Goal: Task Accomplishment & Management: Complete application form

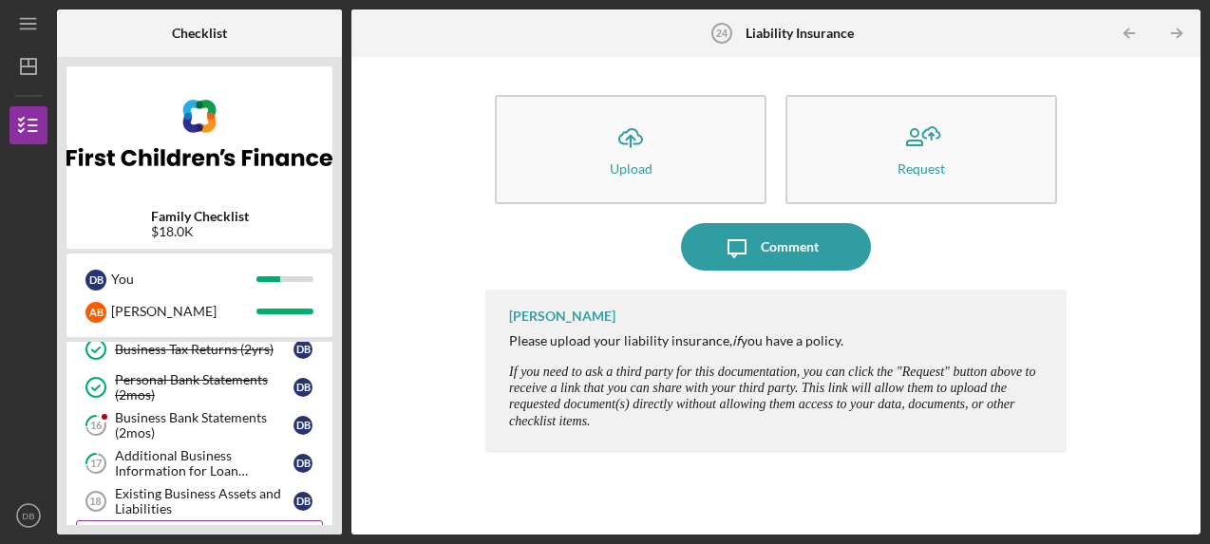
scroll to position [210, 0]
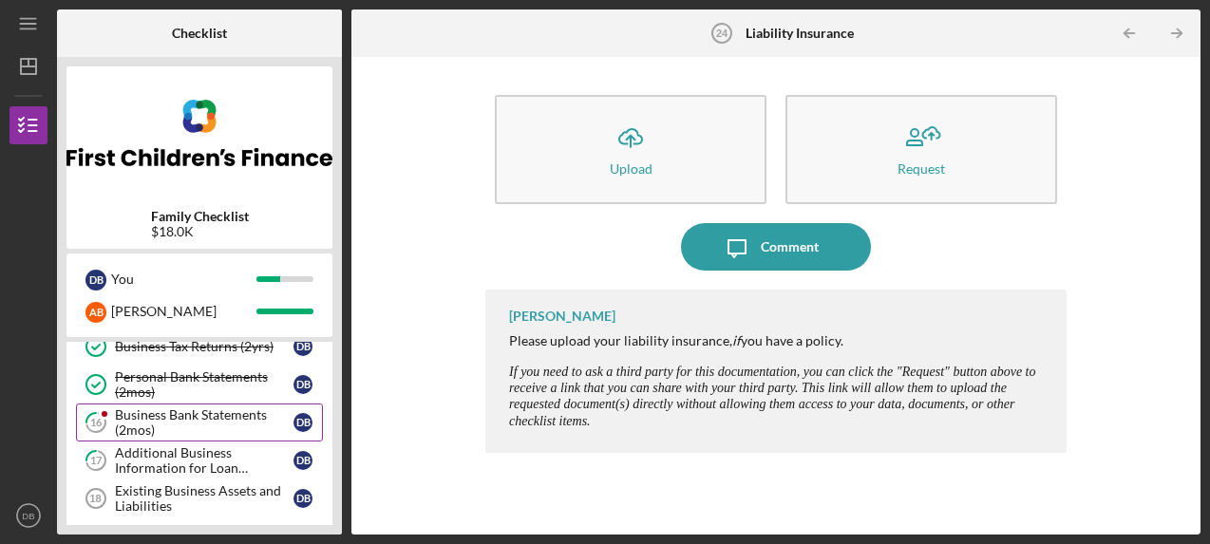
click at [184, 408] on div "Business Bank Statements (2mos)" at bounding box center [204, 422] width 179 height 30
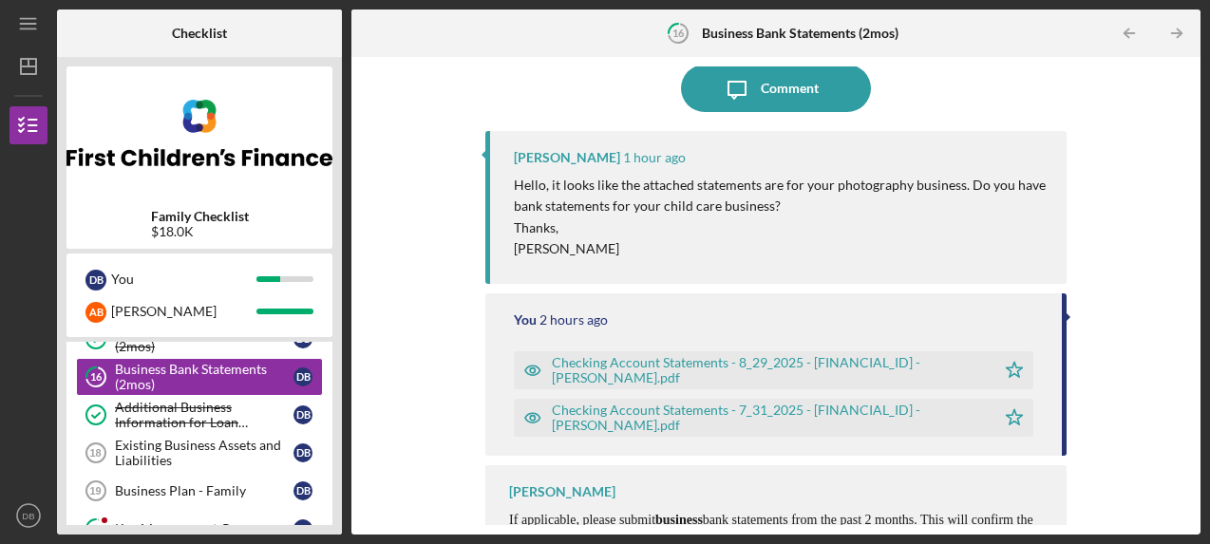
scroll to position [160, 0]
click at [789, 359] on div "Checking Account Statements - 8_29_2025 - [FINANCIAL_ID] - [PERSON_NAME].pdf" at bounding box center [769, 369] width 434 height 30
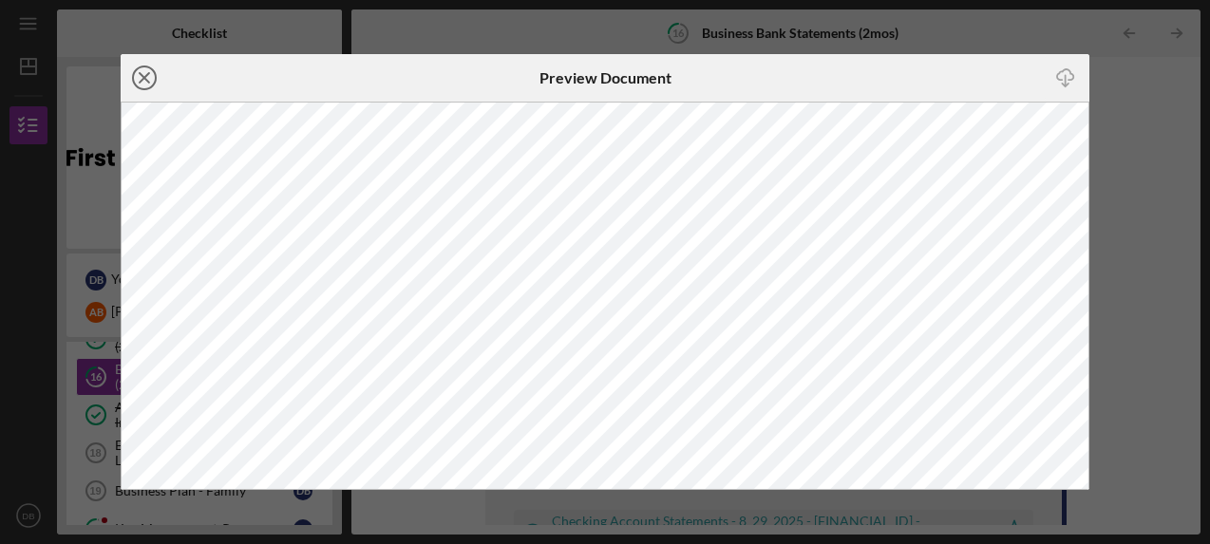
click at [148, 73] on icon "Icon/Close" at bounding box center [144, 77] width 47 height 47
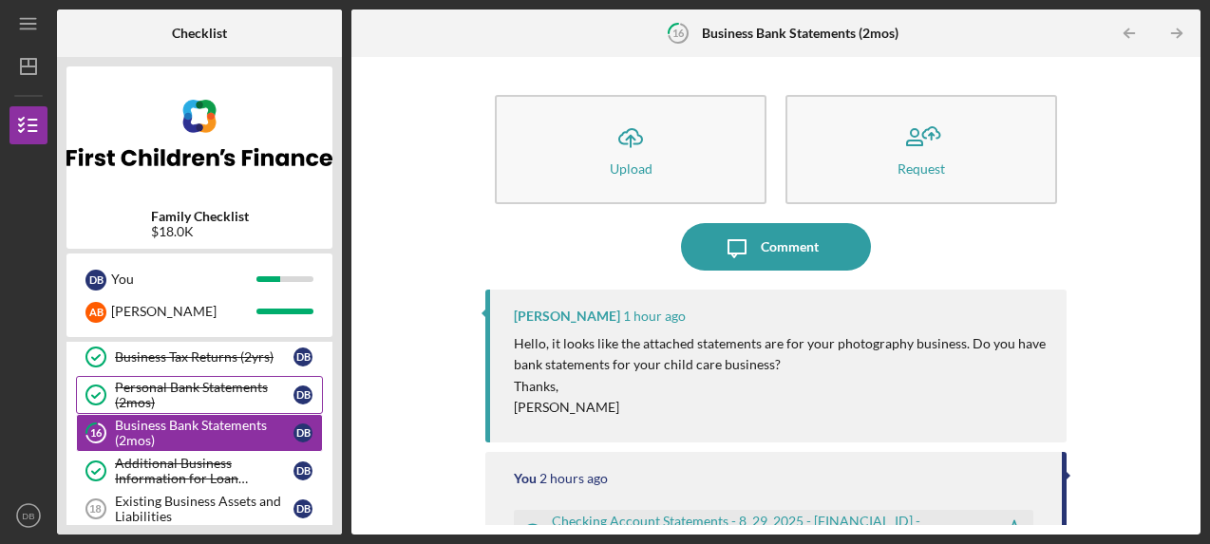
scroll to position [201, 0]
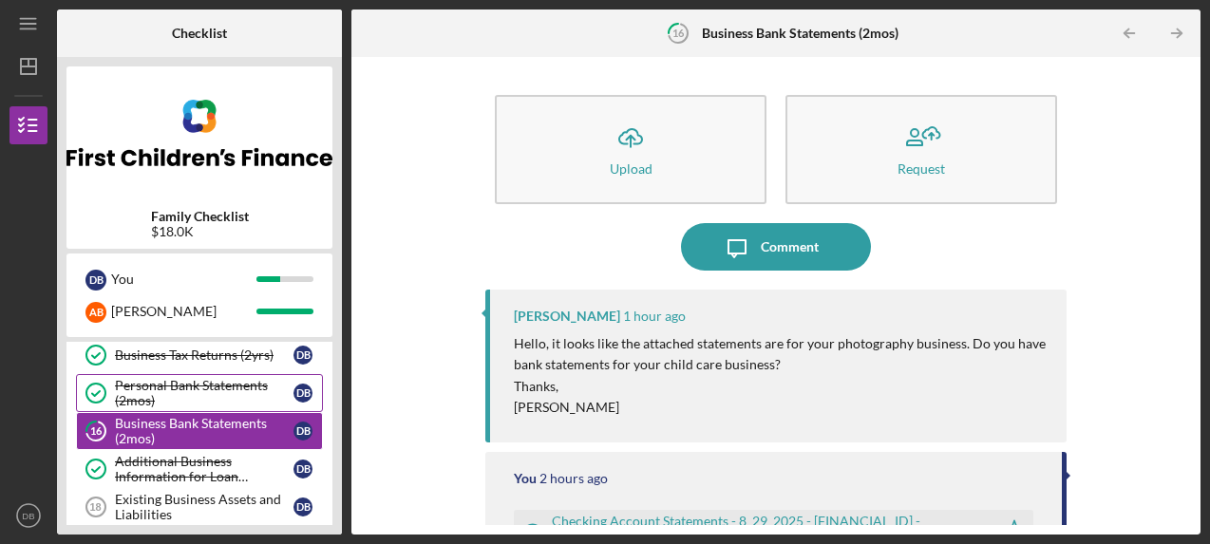
click at [215, 382] on div "Personal Bank Statements (2mos)" at bounding box center [204, 393] width 179 height 30
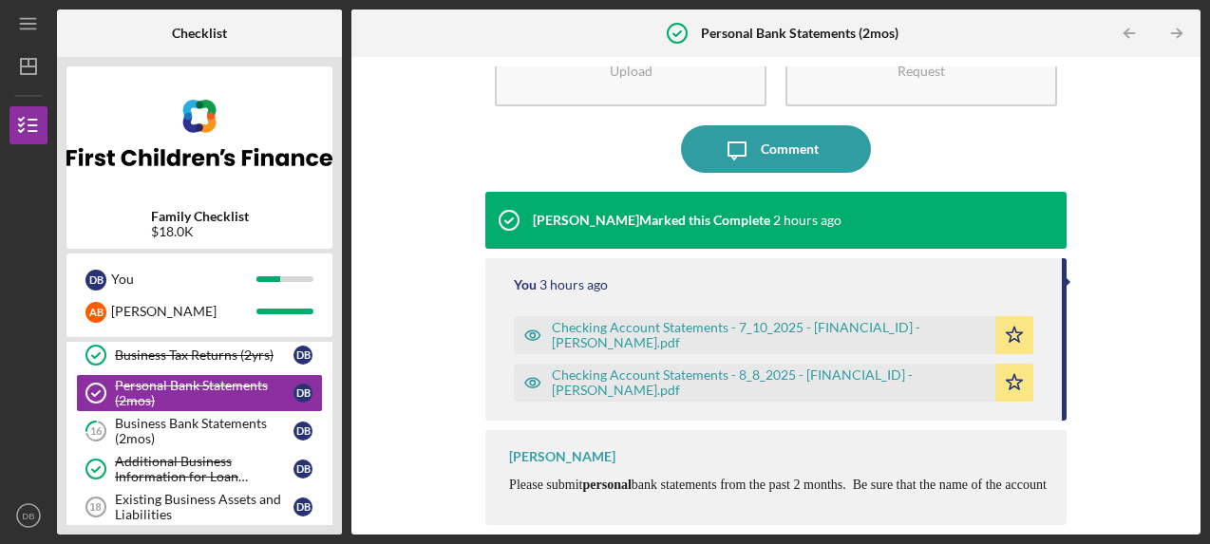
scroll to position [98, 0]
click at [759, 324] on div "Checking Account Statements - 7_10_2025 - [FINANCIAL_ID] - [PERSON_NAME].pdf" at bounding box center [769, 335] width 434 height 30
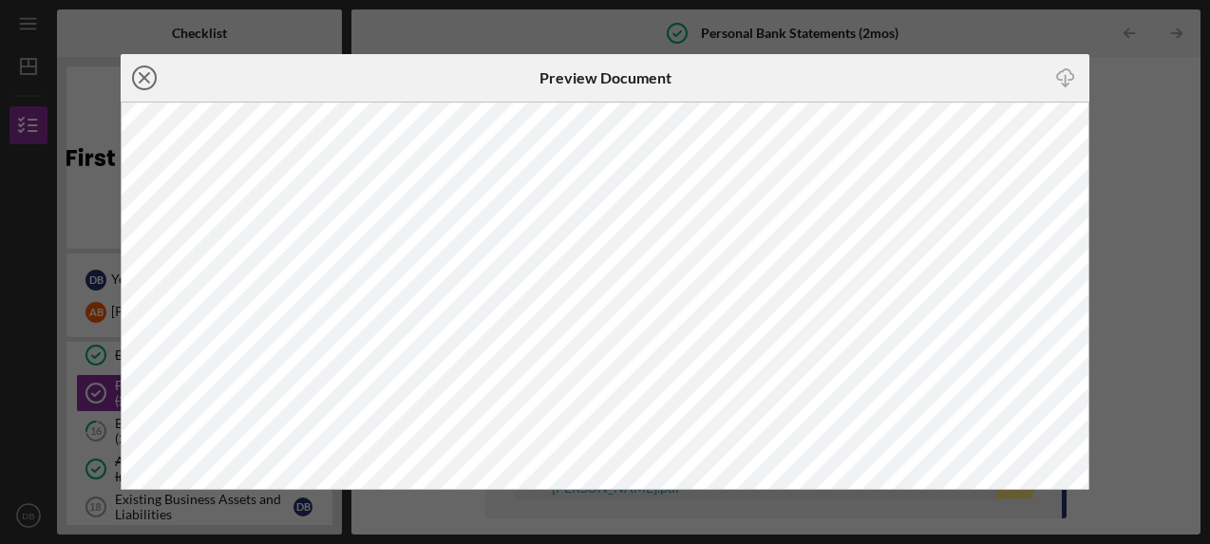
click at [137, 84] on icon "Icon/Close" at bounding box center [144, 77] width 47 height 47
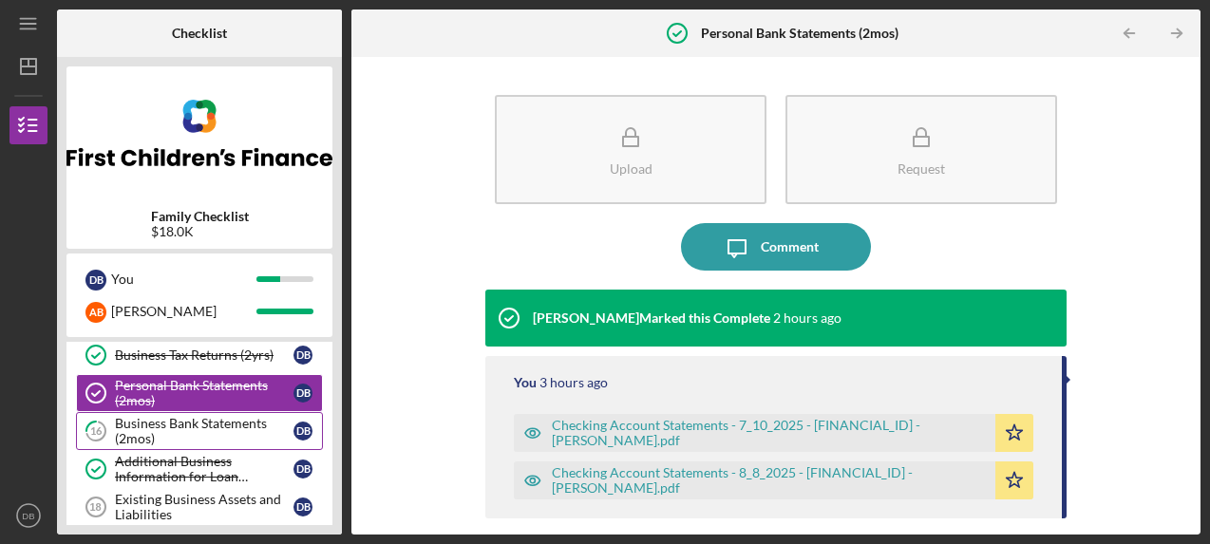
click at [214, 431] on div "Business Bank Statements (2mos)" at bounding box center [204, 431] width 179 height 30
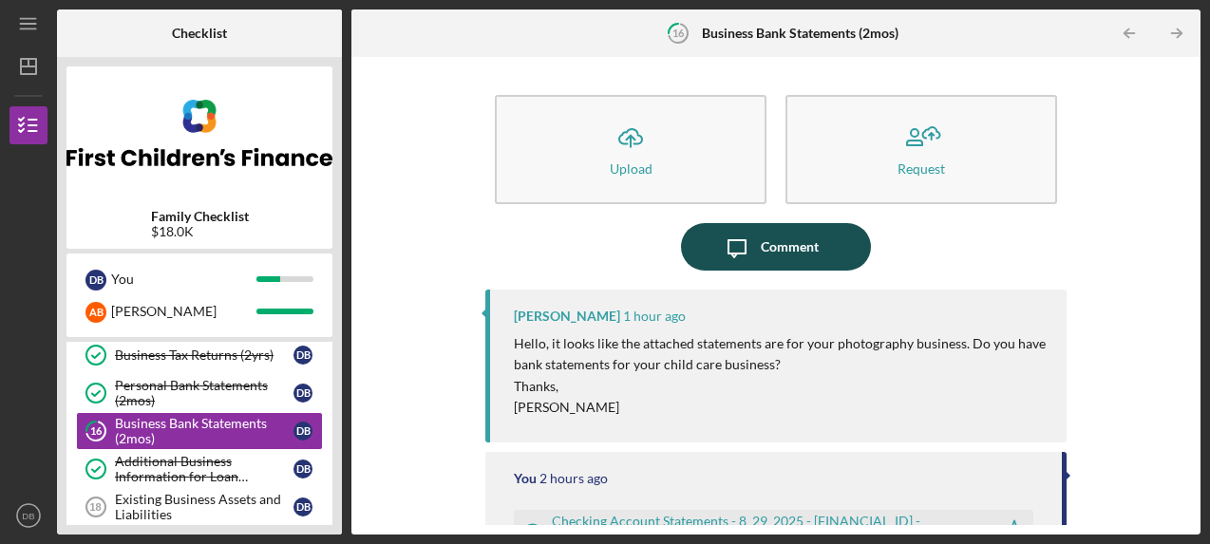
click at [817, 253] on button "Icon/Message Comment" at bounding box center [776, 246] width 190 height 47
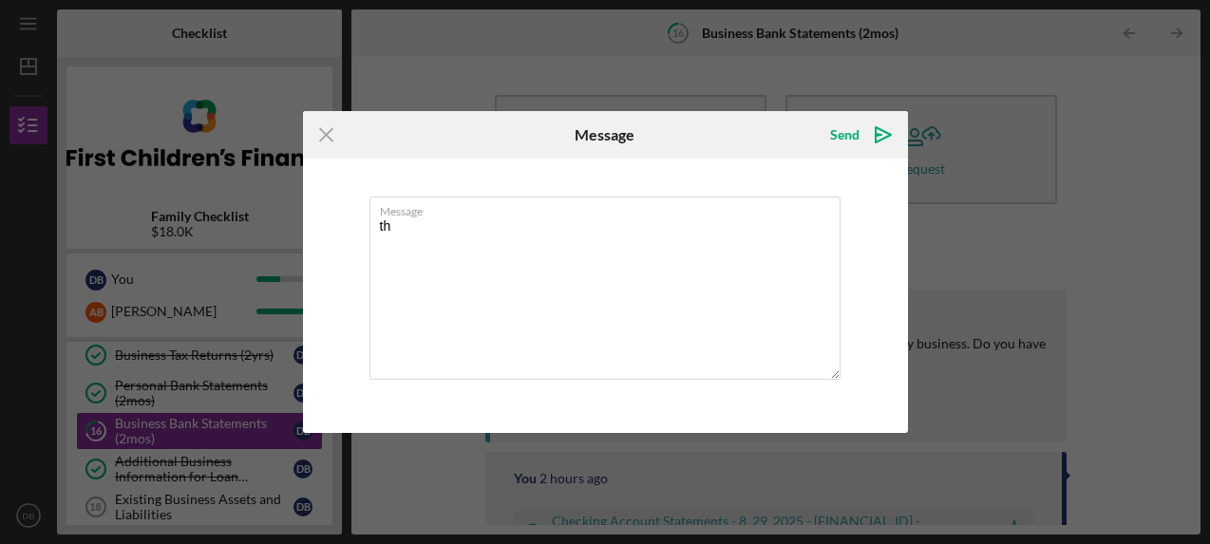
type textarea "t"
click at [323, 133] on g at bounding box center [326, 135] width 12 height 12
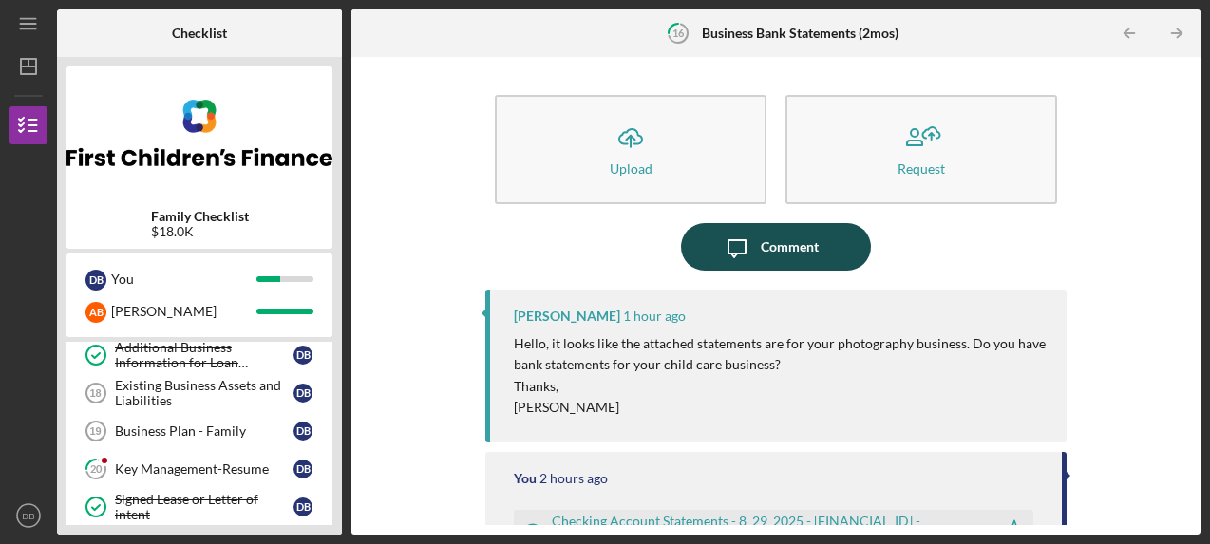
click at [757, 249] on icon "Icon/Message" at bounding box center [736, 246] width 47 height 47
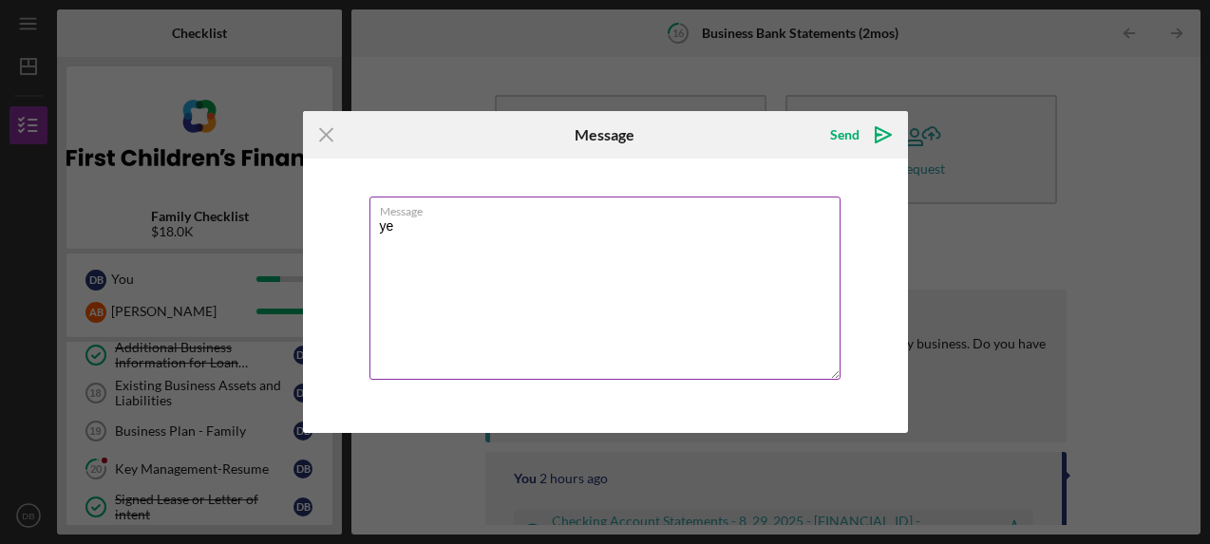
type textarea "y"
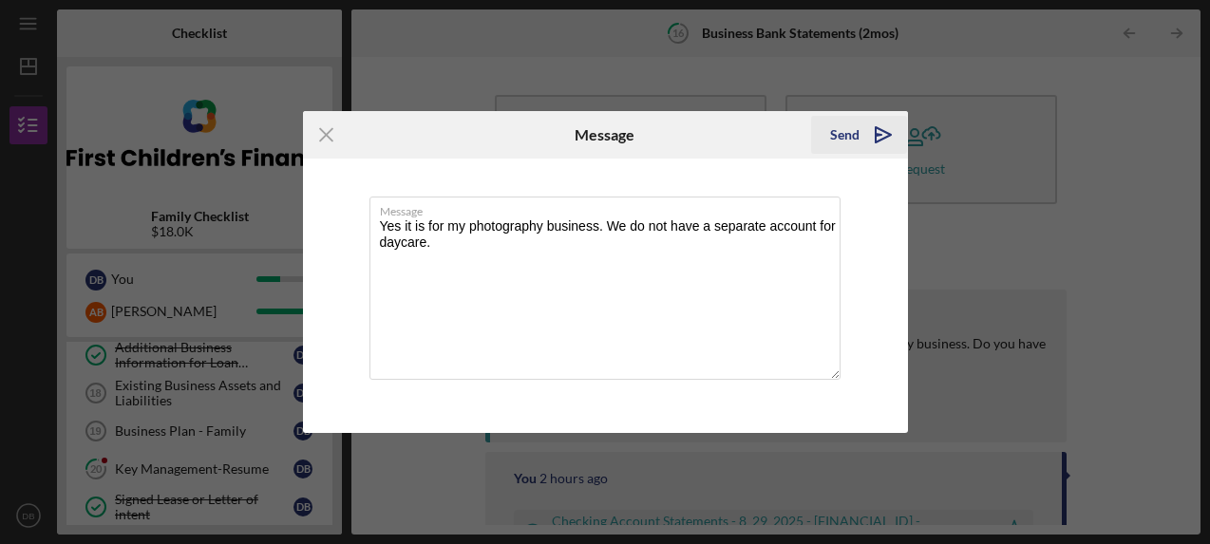
type textarea "Yes it is for my photography business. We do not have a separate account for da…"
click at [844, 143] on div "Send" at bounding box center [844, 135] width 29 height 38
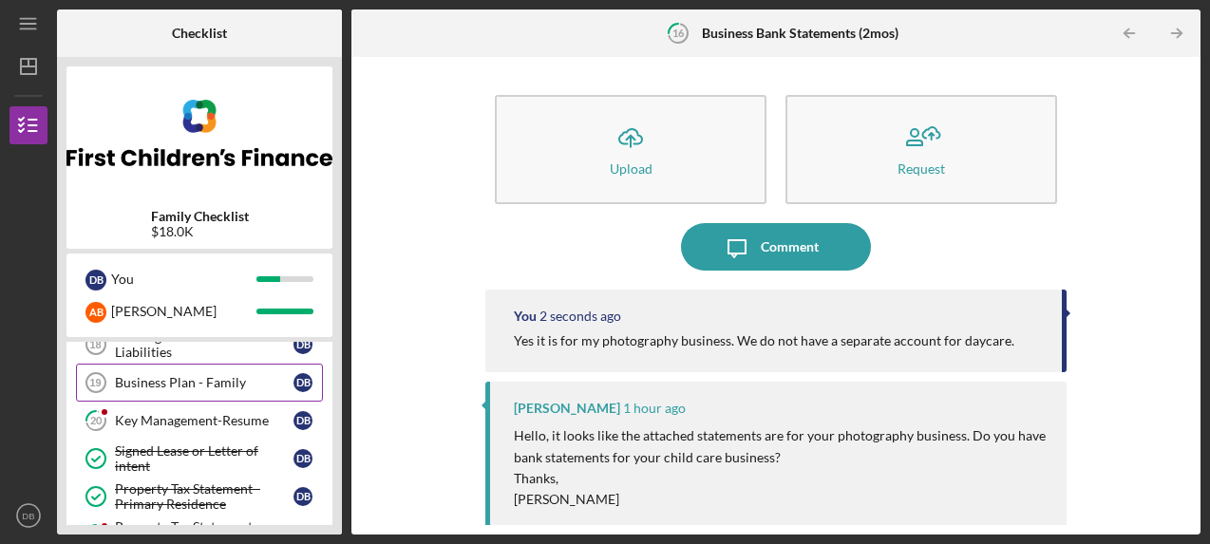
scroll to position [370, 0]
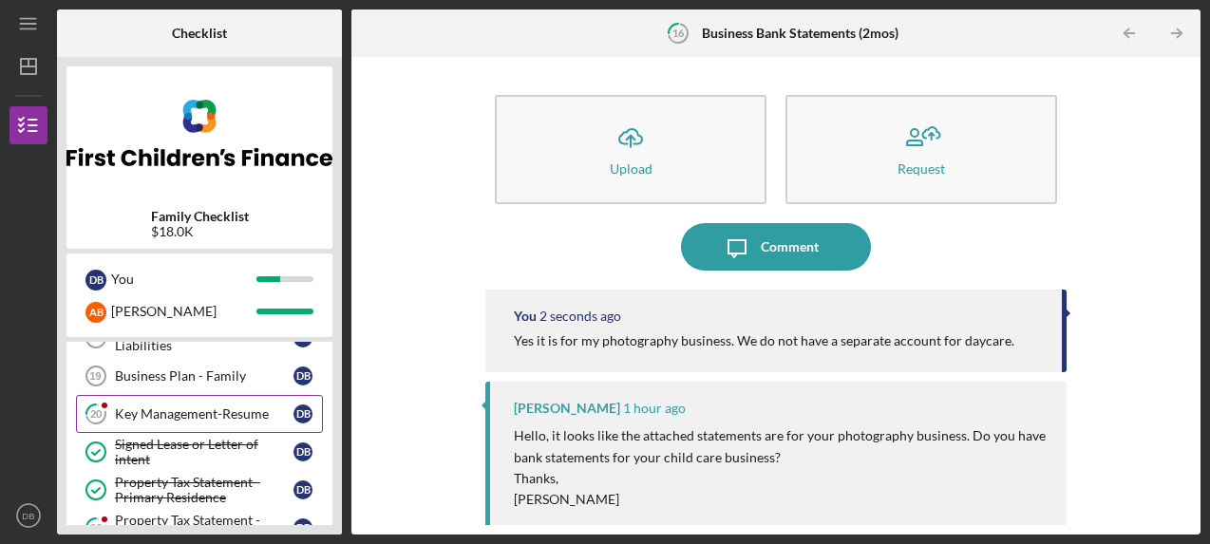
click at [170, 417] on div "Key Management-Resume" at bounding box center [204, 413] width 179 height 15
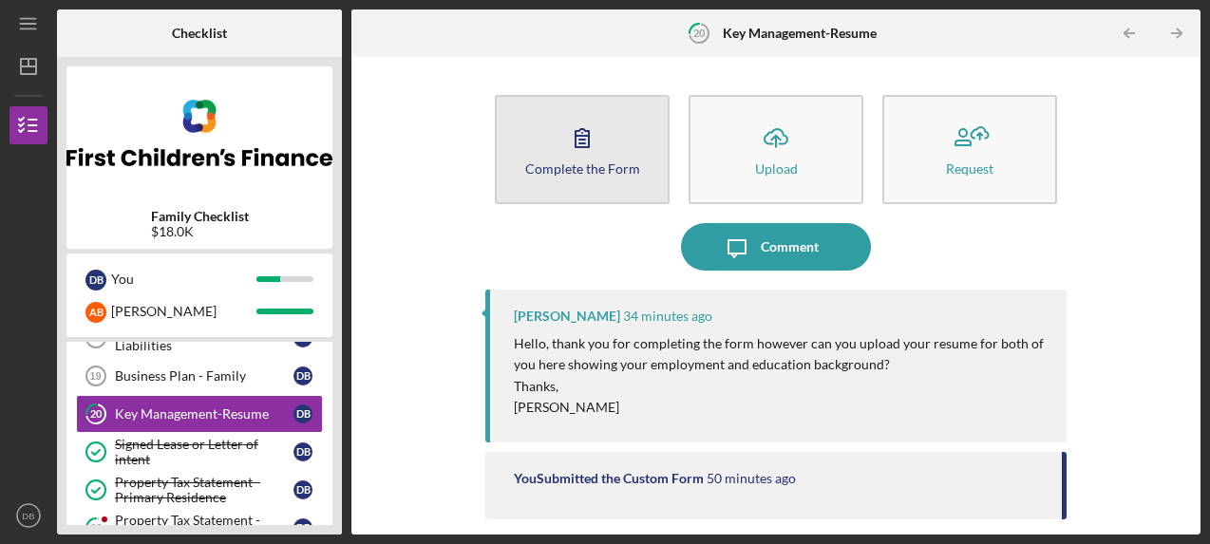
click at [605, 170] on div "Complete the Form" at bounding box center [582, 168] width 115 height 14
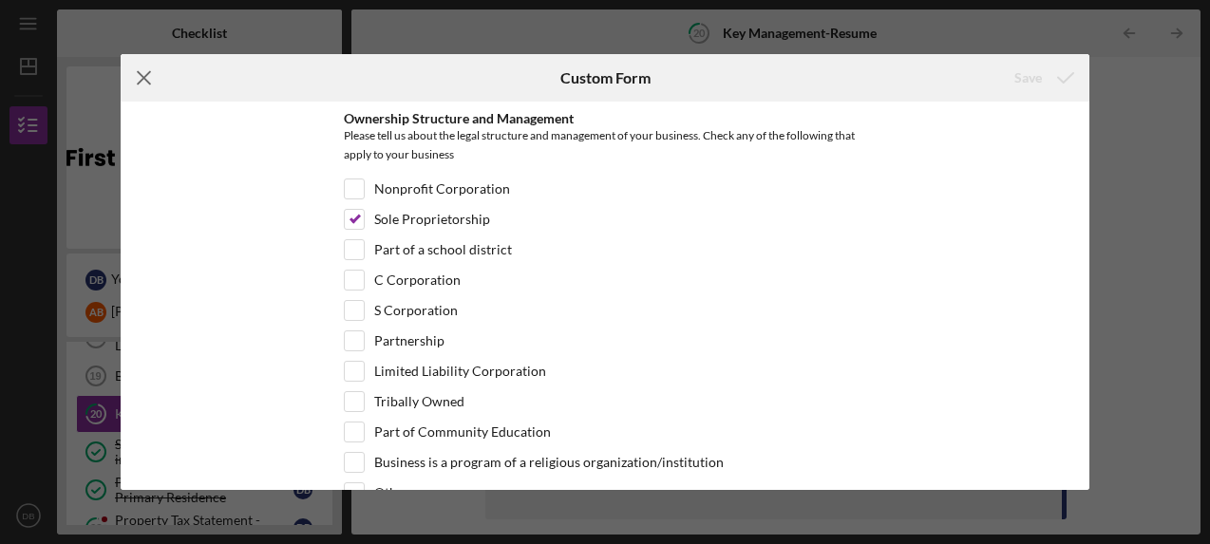
click at [149, 77] on icon "Icon/Menu Close" at bounding box center [144, 77] width 47 height 47
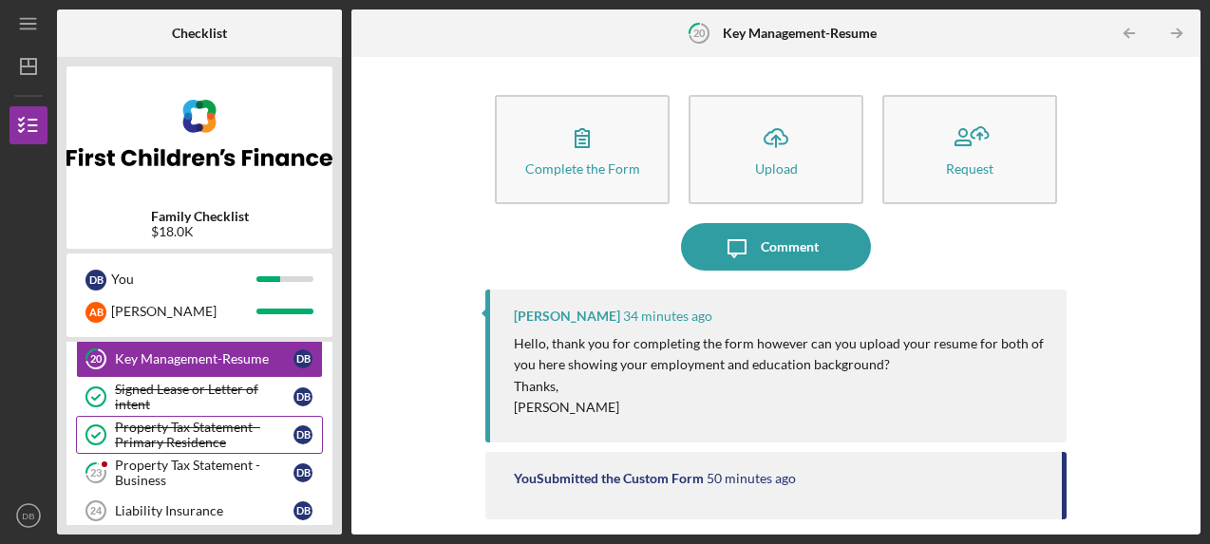
scroll to position [434, 0]
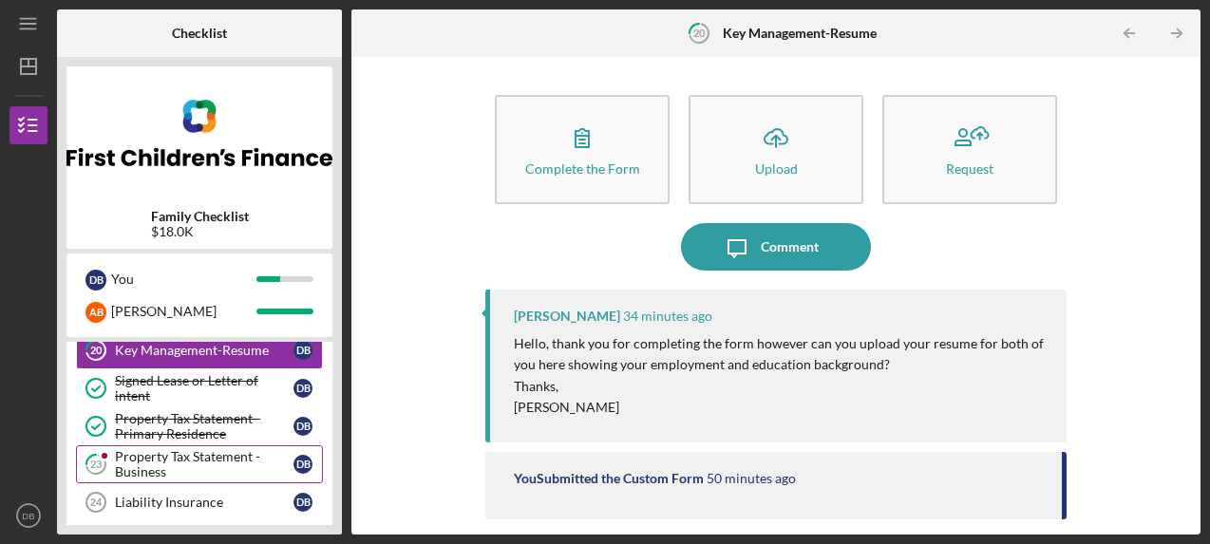
click at [190, 461] on div "Property Tax Statement - Business" at bounding box center [204, 464] width 179 height 30
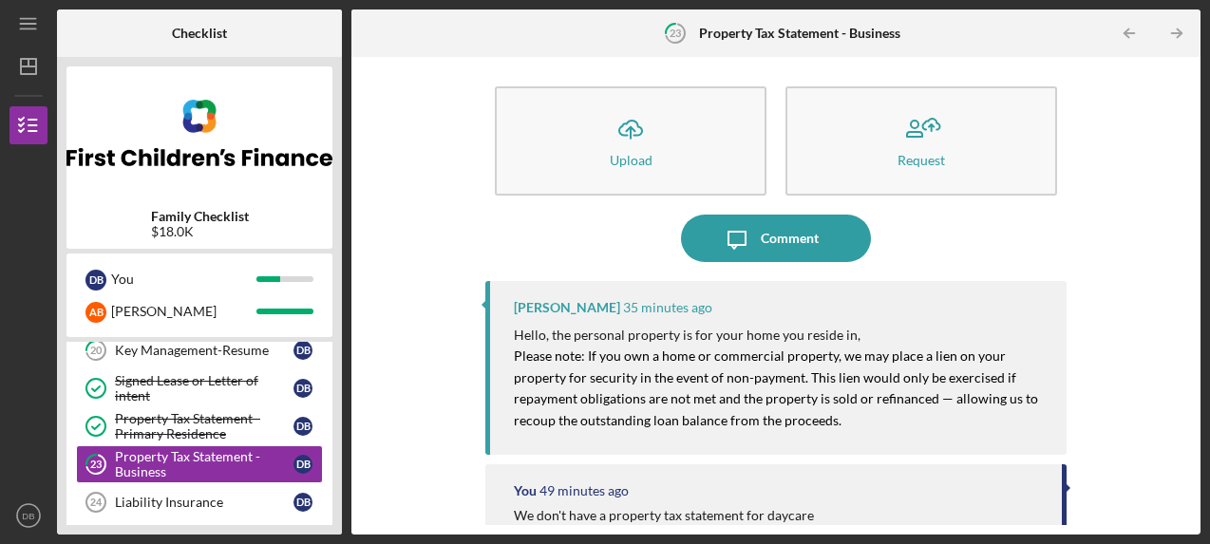
scroll to position [10, 0]
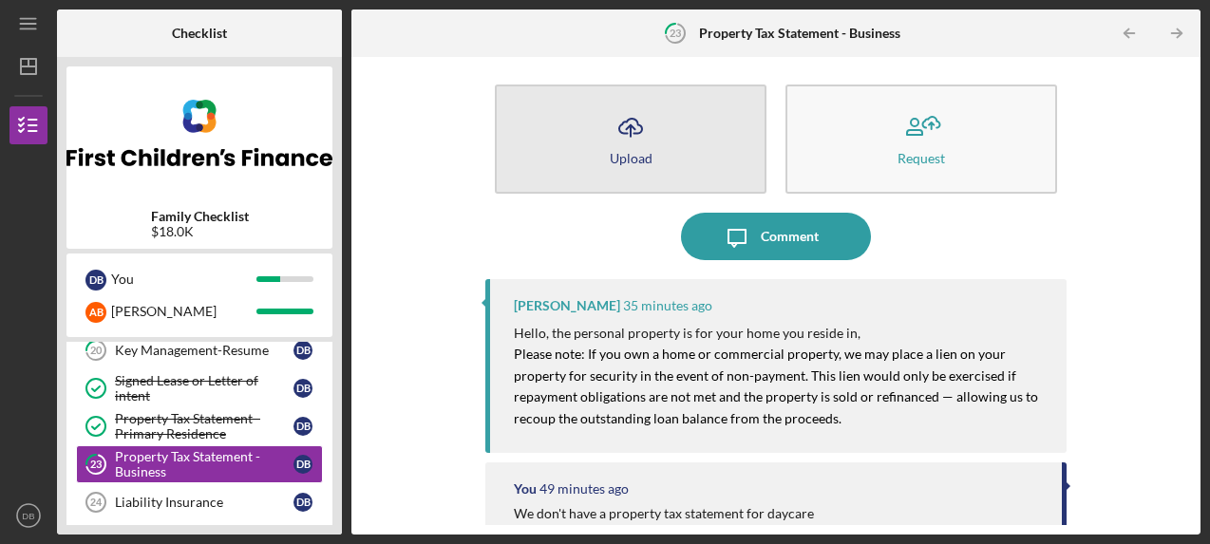
click at [638, 139] on icon "Icon/Upload" at bounding box center [630, 127] width 47 height 47
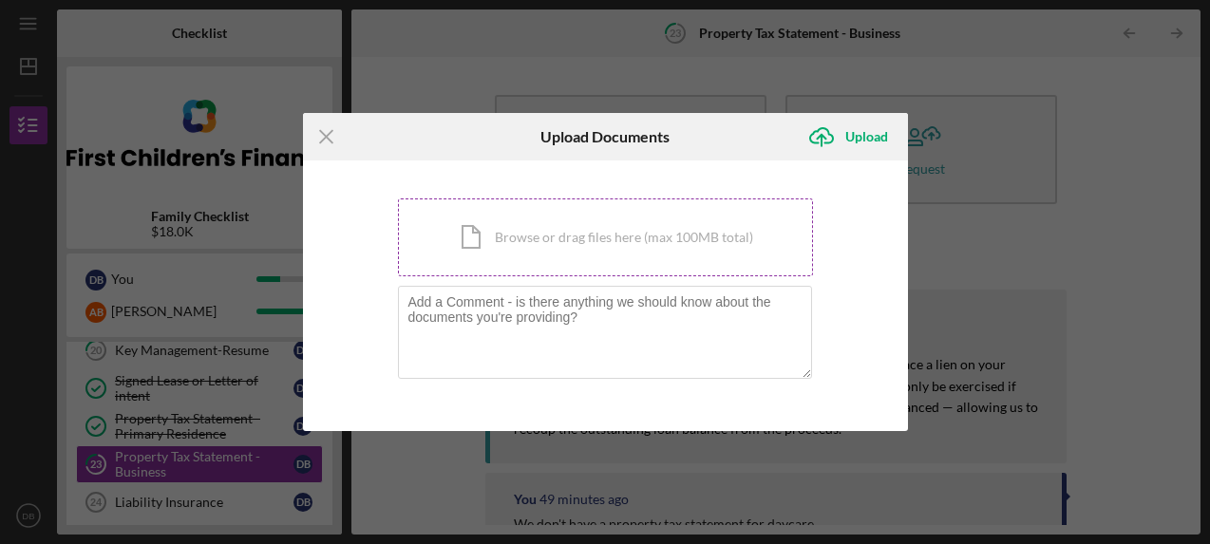
click at [622, 230] on div "Icon/Document Browse or drag files here (max 100MB total) Tap to choose files o…" at bounding box center [605, 237] width 415 height 78
click at [619, 239] on div "Icon/Document Browse or drag files here (max 100MB total) Tap to choose files o…" at bounding box center [605, 237] width 415 height 78
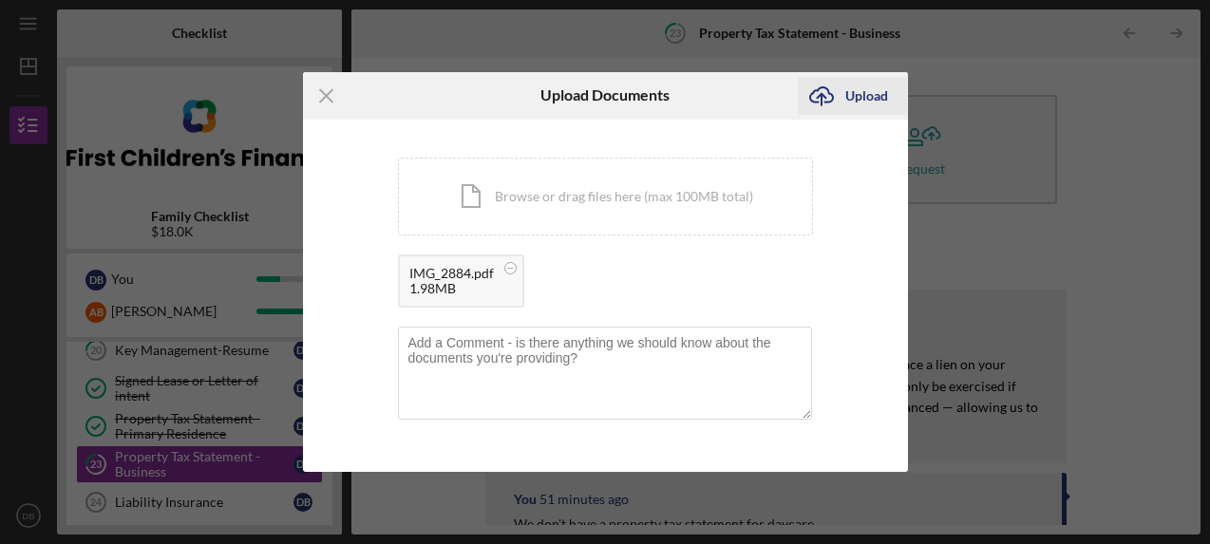
click at [846, 101] on div "Upload" at bounding box center [866, 96] width 43 height 38
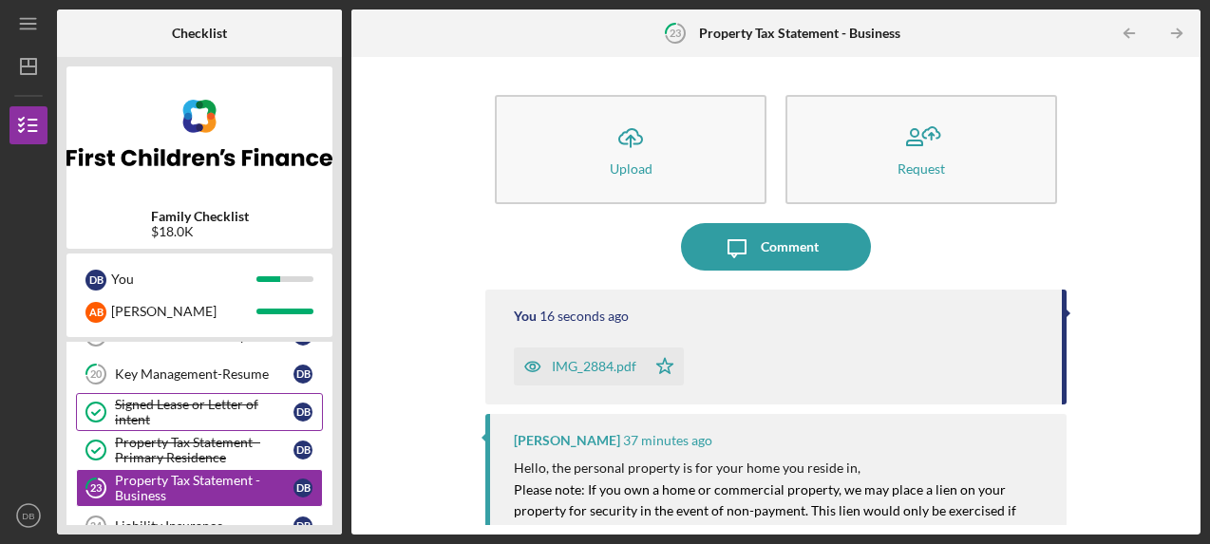
scroll to position [408, 0]
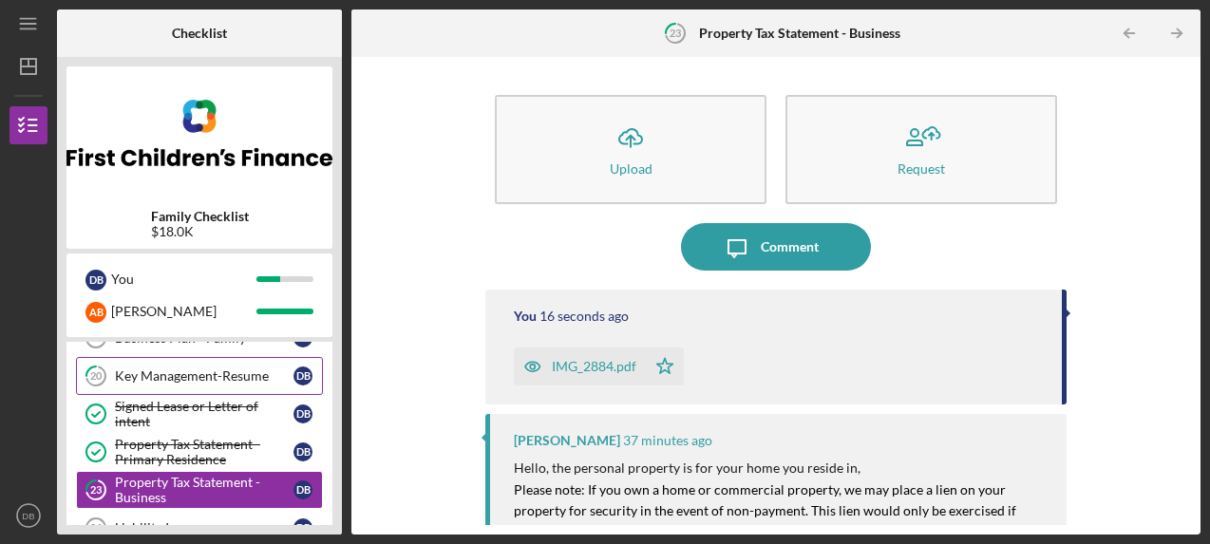
click at [228, 386] on link "20 Key Management-Resume D B" at bounding box center [199, 376] width 247 height 38
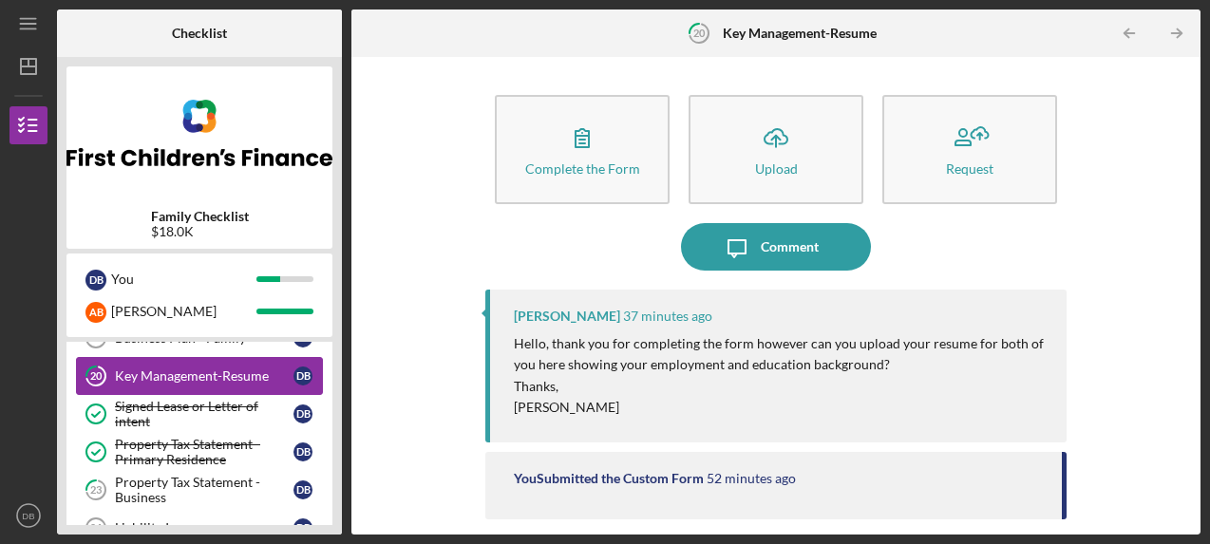
click at [214, 375] on div "Key Management-Resume" at bounding box center [204, 375] width 179 height 15
